Goal: Find contact information: Find contact information

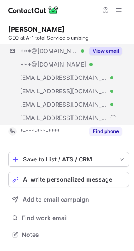
scroll to position [229, 134]
click at [113, 51] on button "View email" at bounding box center [105, 51] width 33 height 8
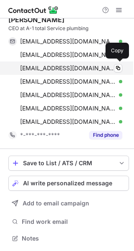
scroll to position [0, 0]
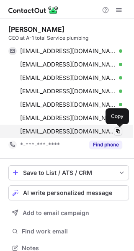
click at [117, 132] on span at bounding box center [118, 131] width 7 height 7
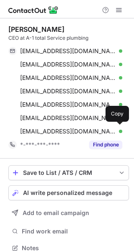
scroll to position [243, 128]
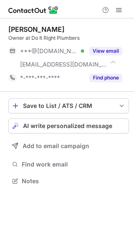
scroll to position [176, 134]
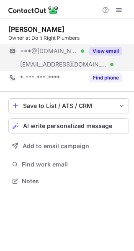
click at [105, 49] on button "View email" at bounding box center [105, 51] width 33 height 8
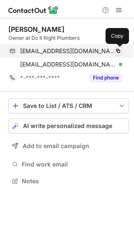
click at [118, 50] on span at bounding box center [118, 51] width 7 height 7
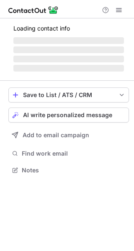
scroll to position [162, 134]
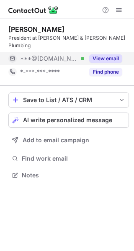
click at [113, 54] on button "View email" at bounding box center [105, 58] width 33 height 8
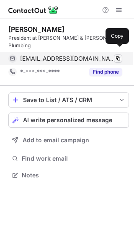
click at [117, 55] on span at bounding box center [118, 58] width 7 height 7
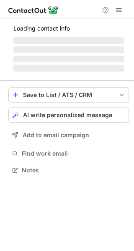
scroll to position [196, 134]
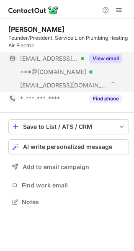
click at [109, 60] on button "View email" at bounding box center [105, 58] width 33 height 8
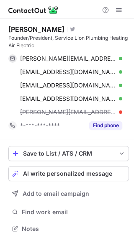
scroll to position [223, 134]
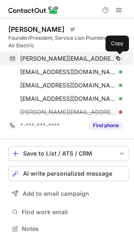
click at [119, 59] on span at bounding box center [118, 58] width 7 height 7
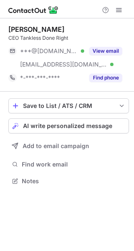
scroll to position [176, 134]
click at [104, 51] on button "View email" at bounding box center [105, 51] width 33 height 8
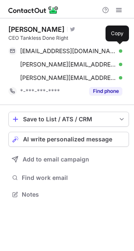
scroll to position [189, 134]
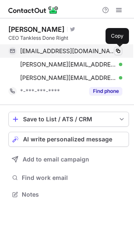
click at [117, 50] on span at bounding box center [118, 51] width 7 height 7
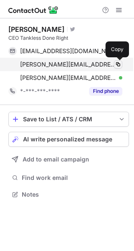
click at [118, 64] on span at bounding box center [118, 64] width 7 height 7
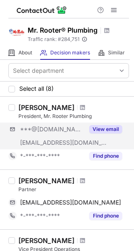
click at [124, 128] on div "***@[DOMAIN_NAME] [EMAIL_ADDRESS][DOMAIN_NAME] View email" at bounding box center [68, 136] width 121 height 27
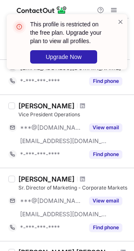
scroll to position [168, 0]
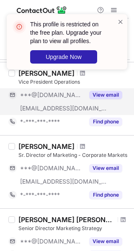
click at [113, 96] on button "View email" at bounding box center [105, 95] width 33 height 8
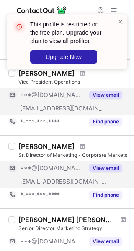
click at [102, 166] on button "View email" at bounding box center [105, 168] width 33 height 8
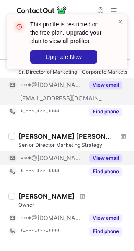
scroll to position [251, 0]
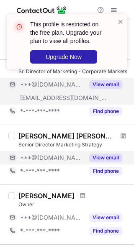
click at [105, 160] on button "View email" at bounding box center [105, 158] width 33 height 8
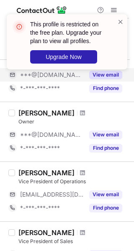
scroll to position [335, 0]
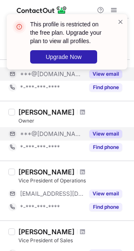
click at [110, 135] on button "View email" at bounding box center [105, 134] width 33 height 8
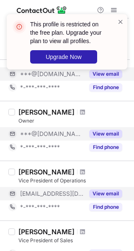
click at [106, 192] on button "View email" at bounding box center [105, 194] width 33 height 8
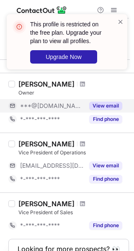
scroll to position [415, 0]
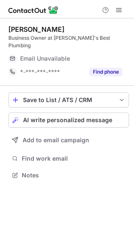
scroll to position [162, 134]
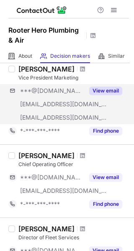
scroll to position [84, 0]
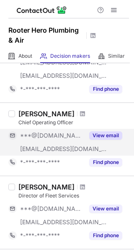
click at [118, 137] on button "View email" at bounding box center [105, 136] width 33 height 8
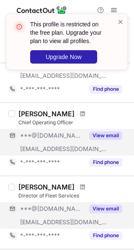
click at [110, 205] on button "View email" at bounding box center [105, 209] width 33 height 8
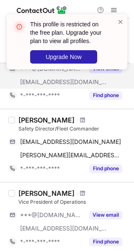
scroll to position [251, 0]
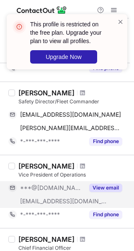
click at [109, 189] on button "View email" at bounding box center [105, 188] width 33 height 8
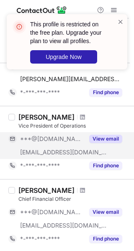
scroll to position [335, 0]
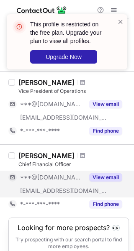
click at [109, 179] on button "View email" at bounding box center [105, 177] width 33 height 8
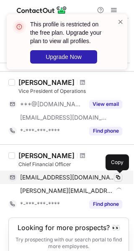
click at [116, 178] on span at bounding box center [118, 177] width 7 height 7
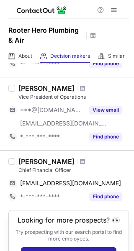
scroll to position [352, 0]
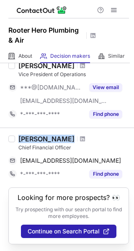
drag, startPoint x: 17, startPoint y: 140, endPoint x: 73, endPoint y: 137, distance: 56.2
click at [73, 137] on div "Sriram Kailasam Chief Financial Officer k_sriram75@yahoo.com Copy *-***-***-***…" at bounding box center [72, 158] width 114 height 46
copy div "[PERSON_NAME]"
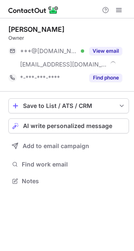
scroll to position [176, 134]
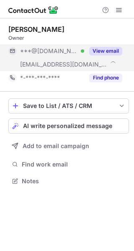
click at [101, 54] on button "View email" at bounding box center [105, 51] width 33 height 8
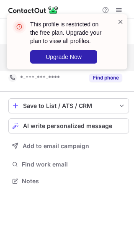
click at [122, 20] on span at bounding box center [120, 22] width 7 height 8
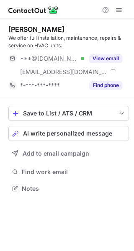
scroll to position [183, 134]
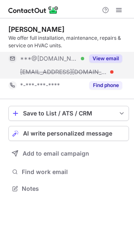
click at [110, 56] on button "View email" at bounding box center [105, 58] width 33 height 8
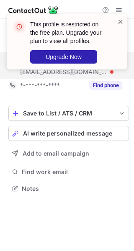
click at [121, 19] on span at bounding box center [120, 22] width 7 height 8
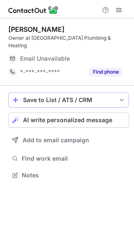
scroll to position [162, 134]
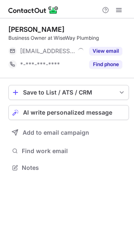
scroll to position [162, 134]
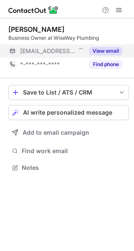
click at [114, 49] on button "View email" at bounding box center [105, 51] width 33 height 8
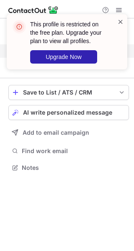
click at [119, 21] on span at bounding box center [120, 22] width 7 height 8
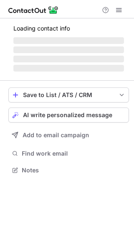
scroll to position [170, 134]
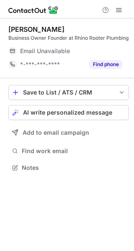
scroll to position [170, 134]
